Goal: Task Accomplishment & Management: Manage account settings

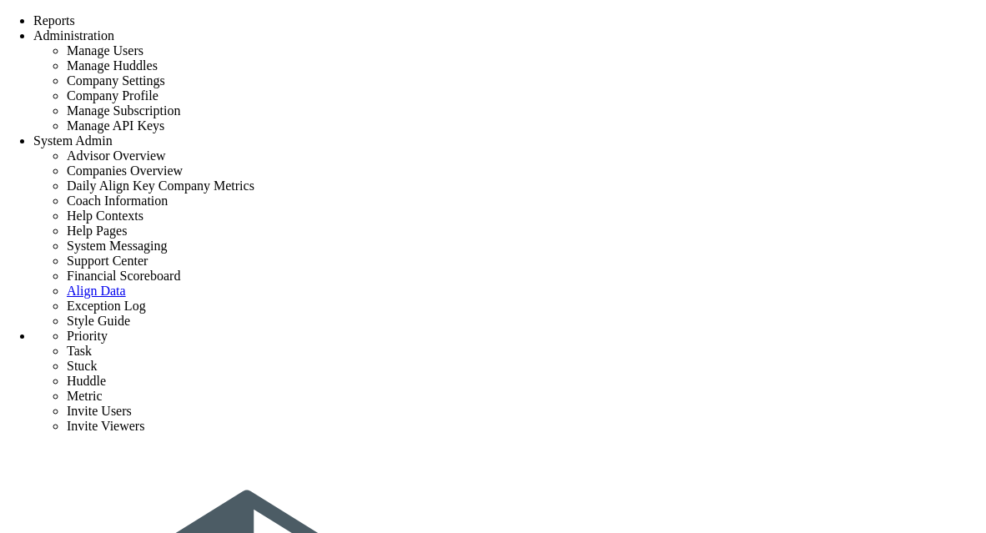
scroll to position [4477, 0]
